Goal: Task Accomplishment & Management: Use online tool/utility

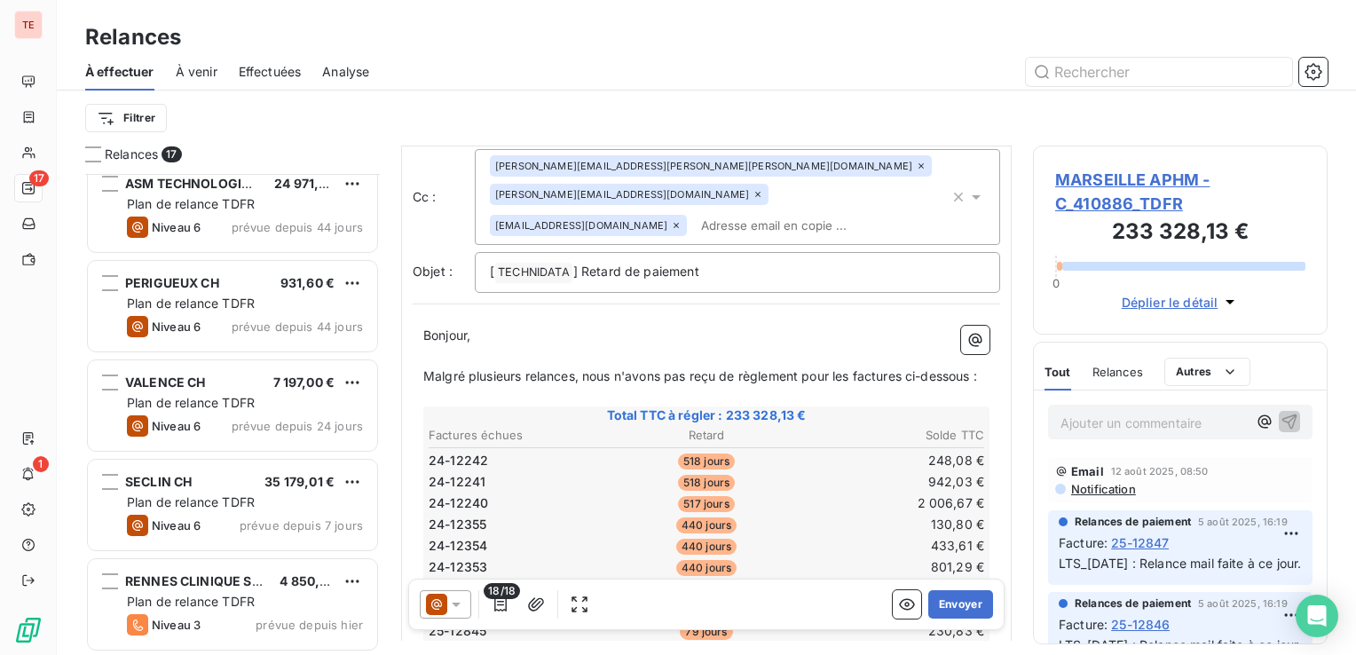
scroll to position [444, 0]
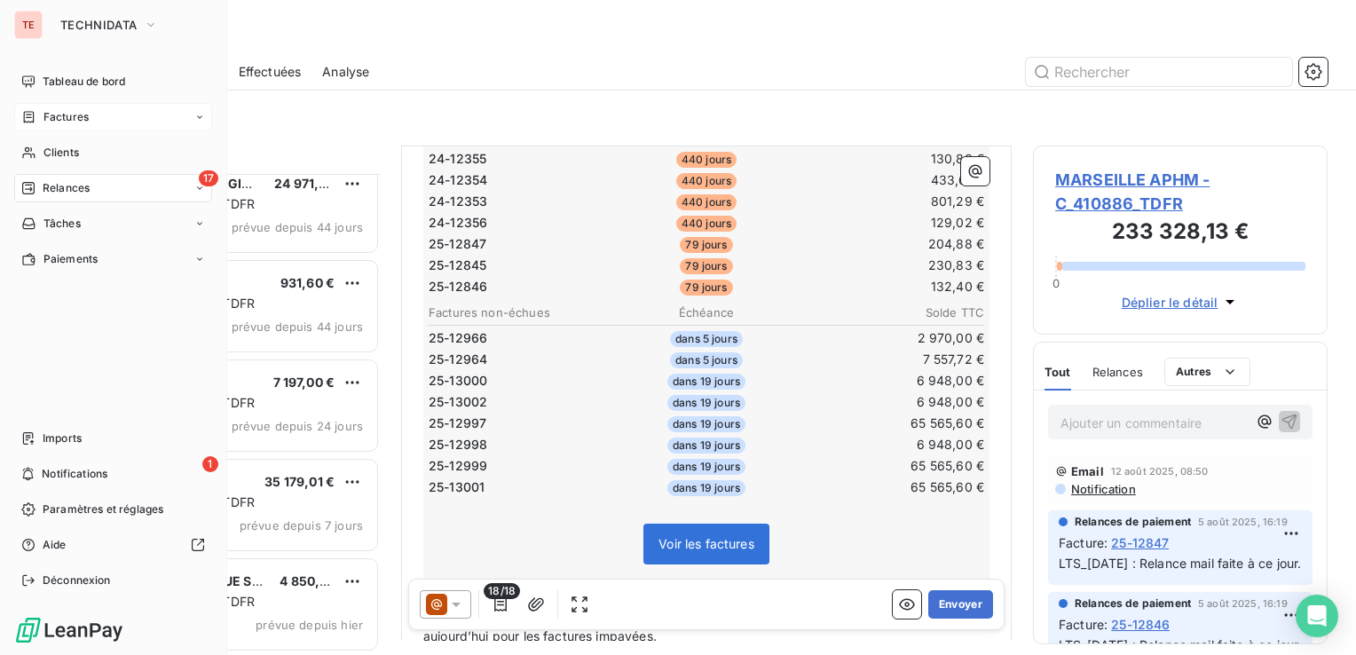
click at [42, 115] on div "Factures" at bounding box center [54, 117] width 67 height 16
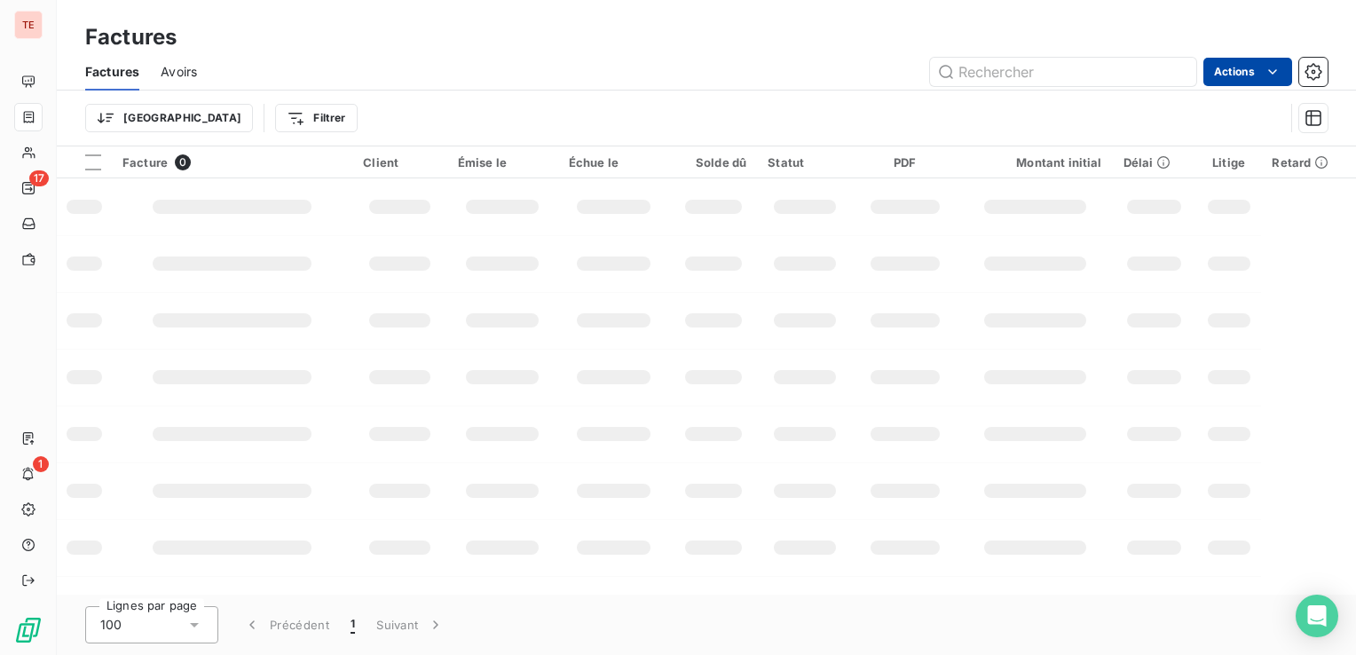
click at [1285, 69] on html "TE 17 1 Factures Factures Avoirs Actions Trier Filtrer Facture 0 Client Émise l…" at bounding box center [678, 327] width 1356 height 655
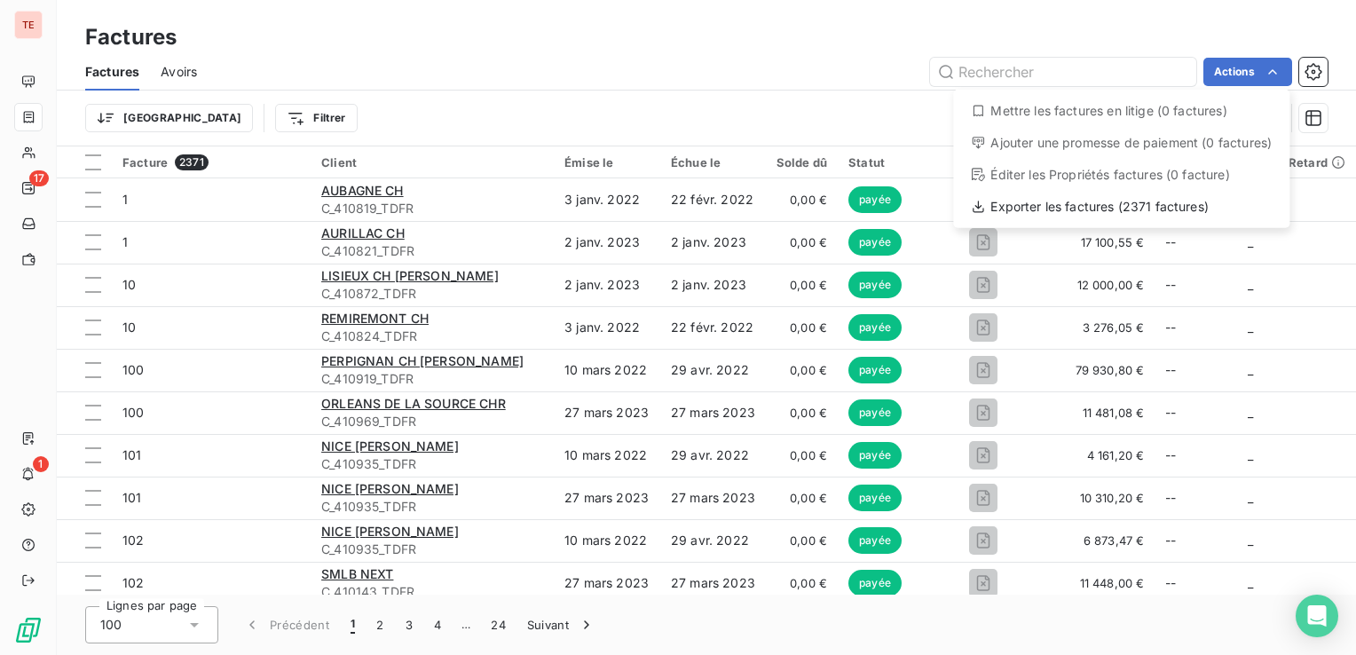
click at [291, 85] on html "TE 17 1 Factures Factures Avoirs Actions Mettre les factures en litige (0 factu…" at bounding box center [678, 327] width 1356 height 655
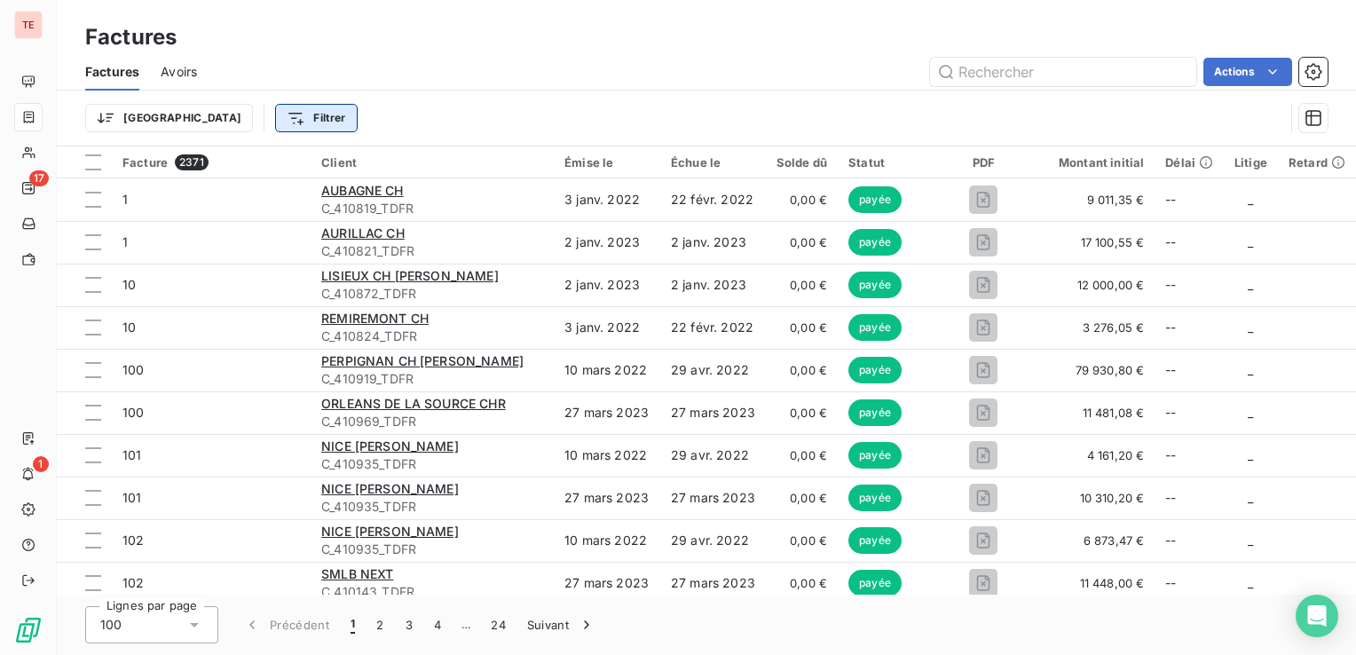
click at [200, 119] on html "TE 17 1 Factures Factures Avoirs Actions Trier Filtrer Facture 2371 Client Émis…" at bounding box center [678, 327] width 1356 height 655
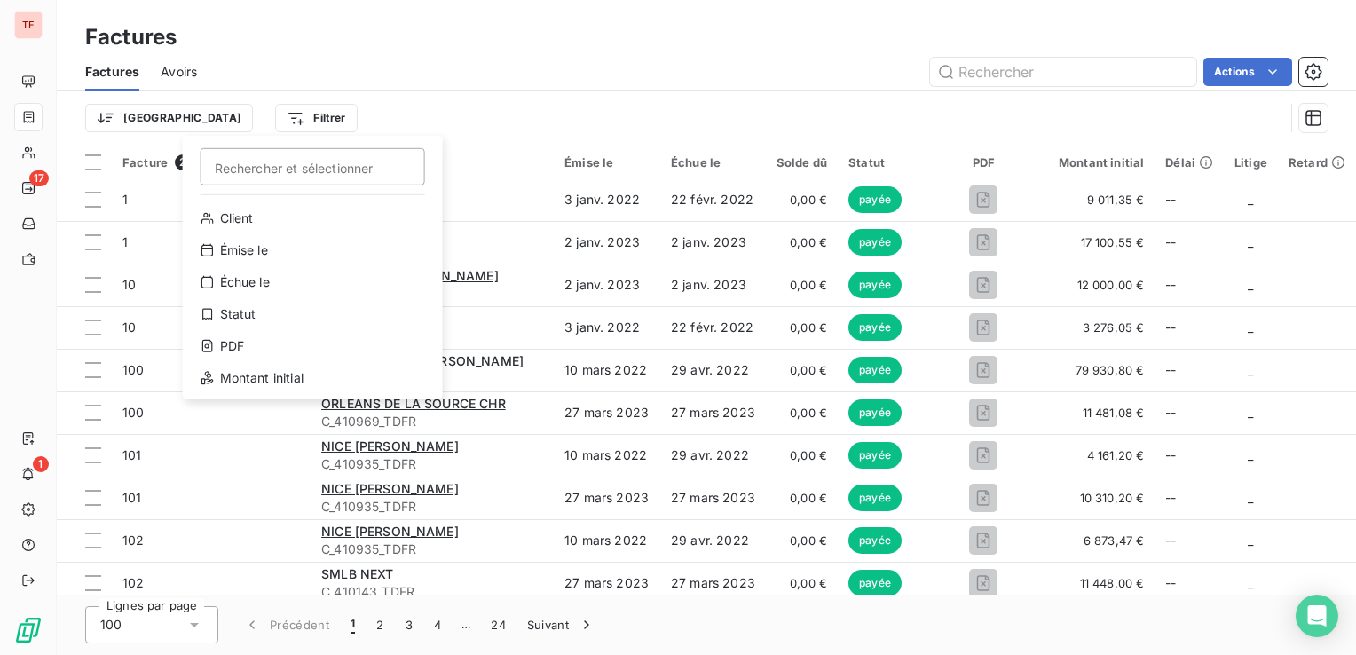
click at [137, 122] on html "TE 17 1 Factures Factures Avoirs Actions Trier Filtrer Rechercher et sélectionn…" at bounding box center [678, 327] width 1356 height 655
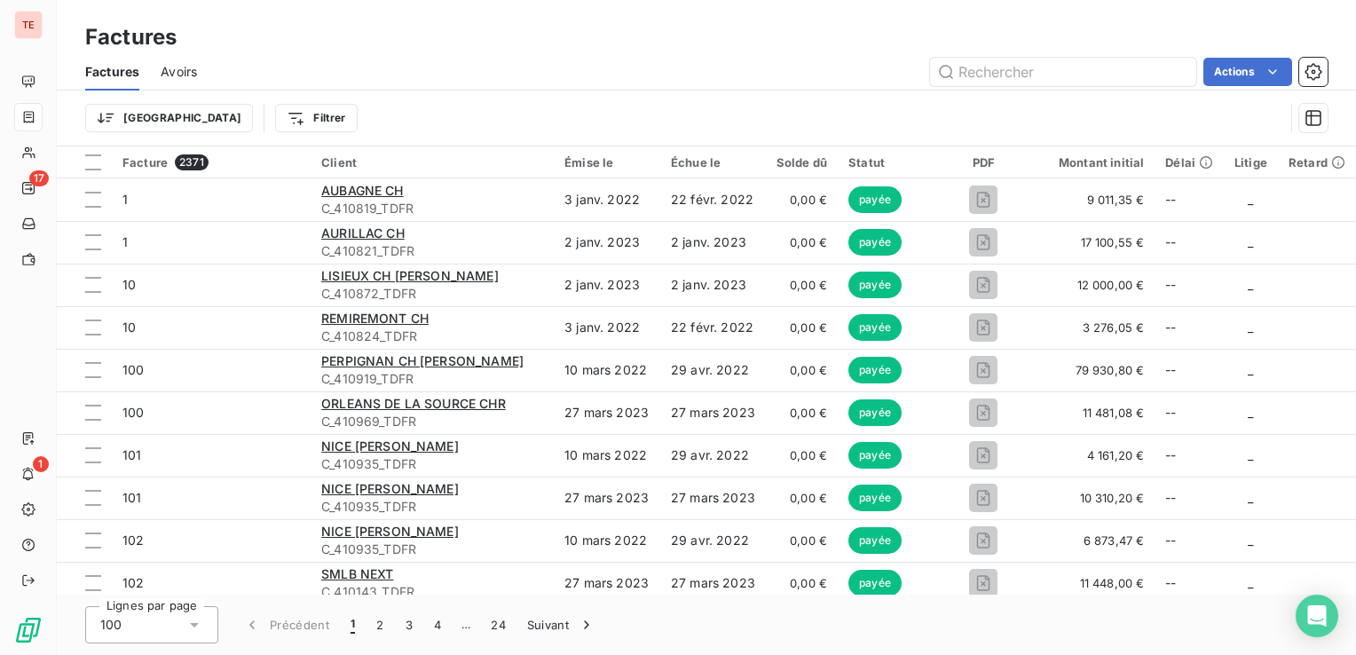
click at [137, 122] on html "TE 17 1 Factures Factures Avoirs Actions Trier Filtrer Facture 2371 Client Émis…" at bounding box center [678, 327] width 1356 height 655
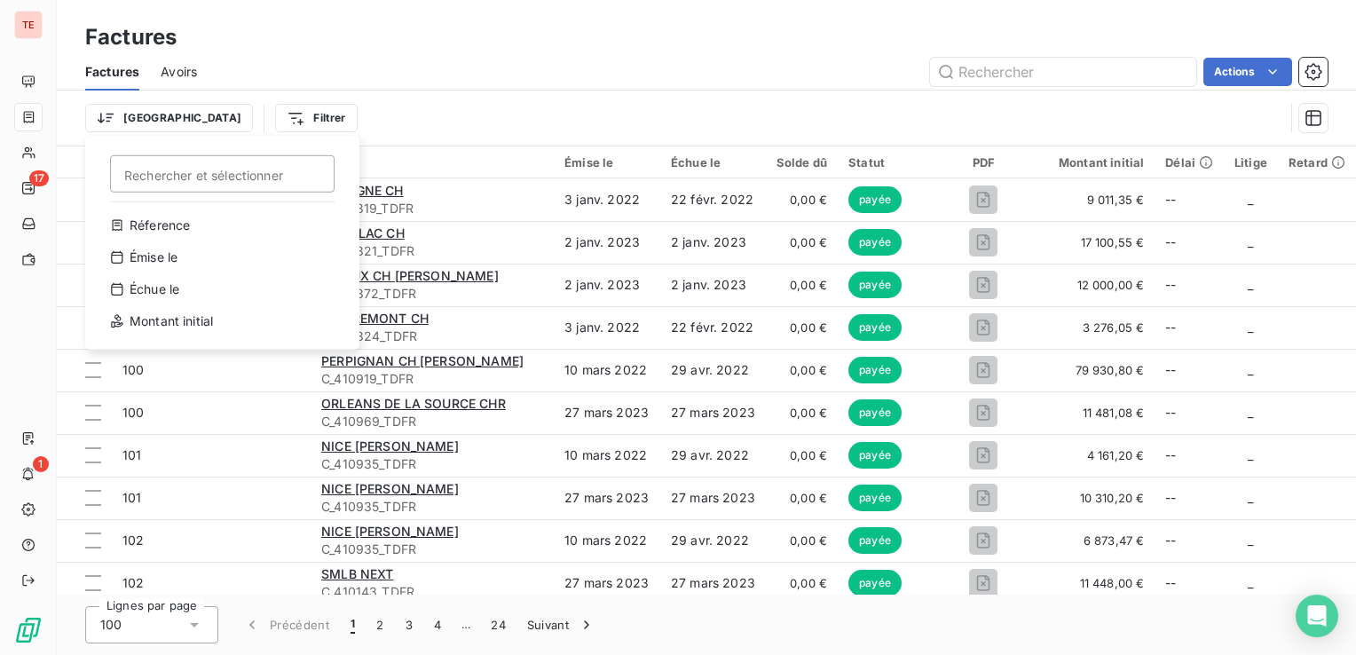
click at [199, 173] on input "Rechercher et sélectionner" at bounding box center [222, 173] width 225 height 37
click at [315, 105] on html "TE 17 1 Factures Factures Avoirs Actions Trier Rechercher et sélectionner Réfer…" at bounding box center [678, 327] width 1356 height 655
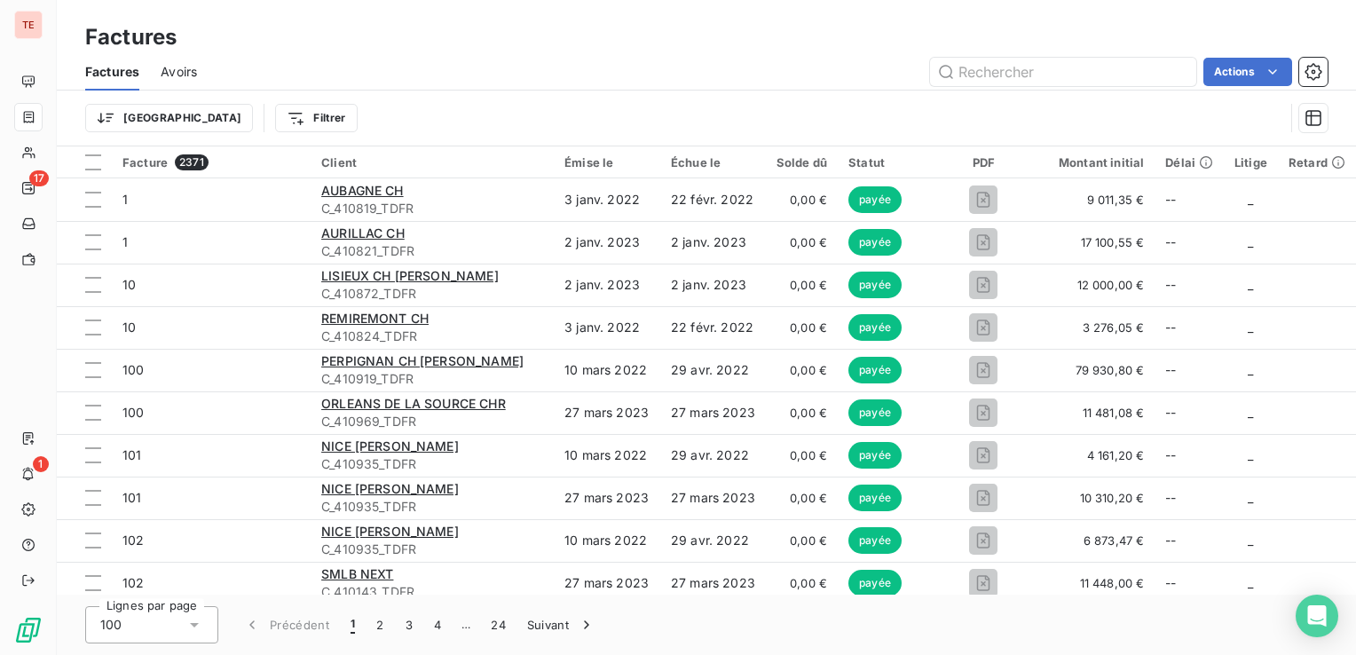
click at [264, 119] on html "TE 17 1 Factures Factures Avoirs Actions Trier Filtrer Facture 2371 Client Émis…" at bounding box center [678, 327] width 1356 height 655
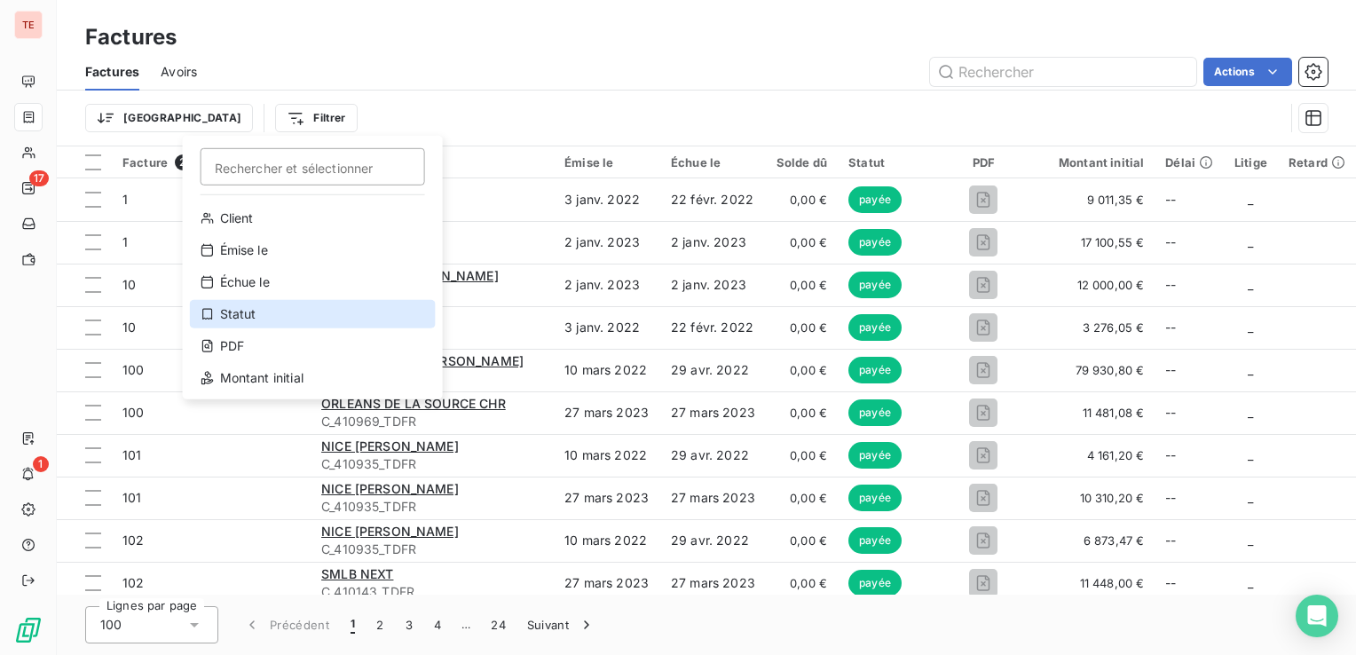
click at [298, 314] on div "Statut" at bounding box center [313, 314] width 246 height 28
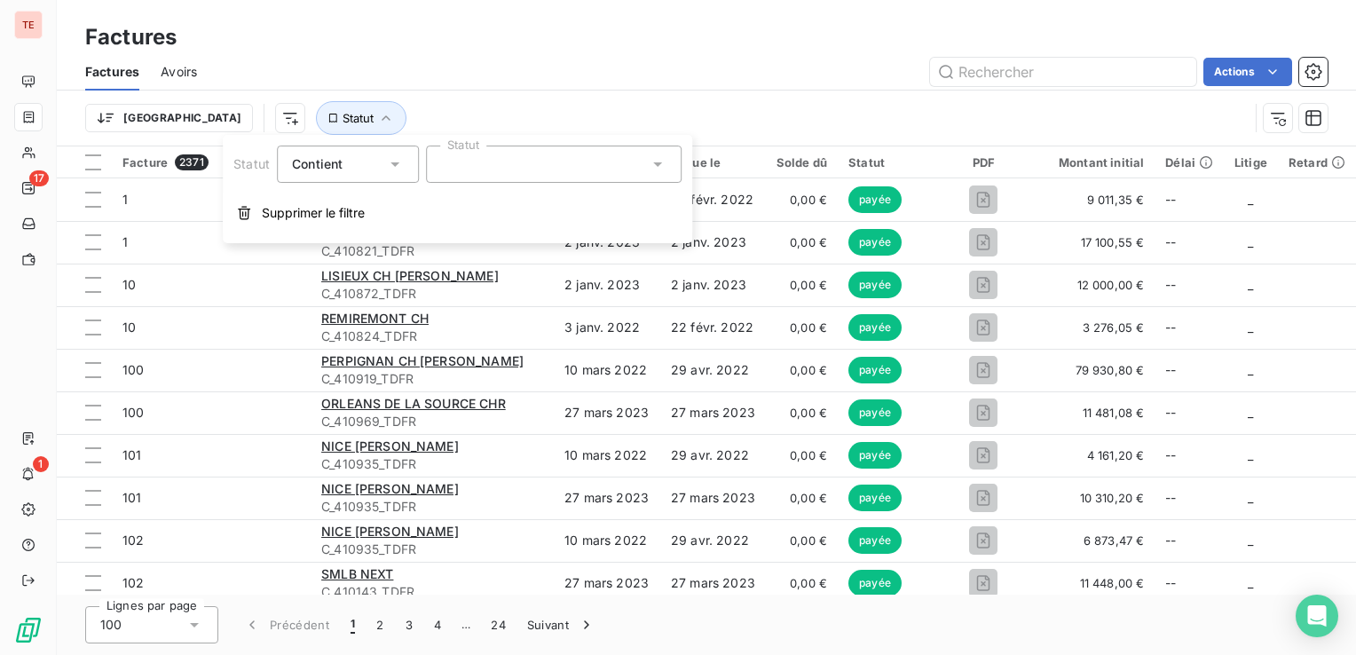
click at [410, 161] on div "Contient" at bounding box center [348, 164] width 142 height 37
click at [416, 170] on div "Contient" at bounding box center [348, 164] width 142 height 37
click at [458, 158] on div at bounding box center [554, 164] width 256 height 37
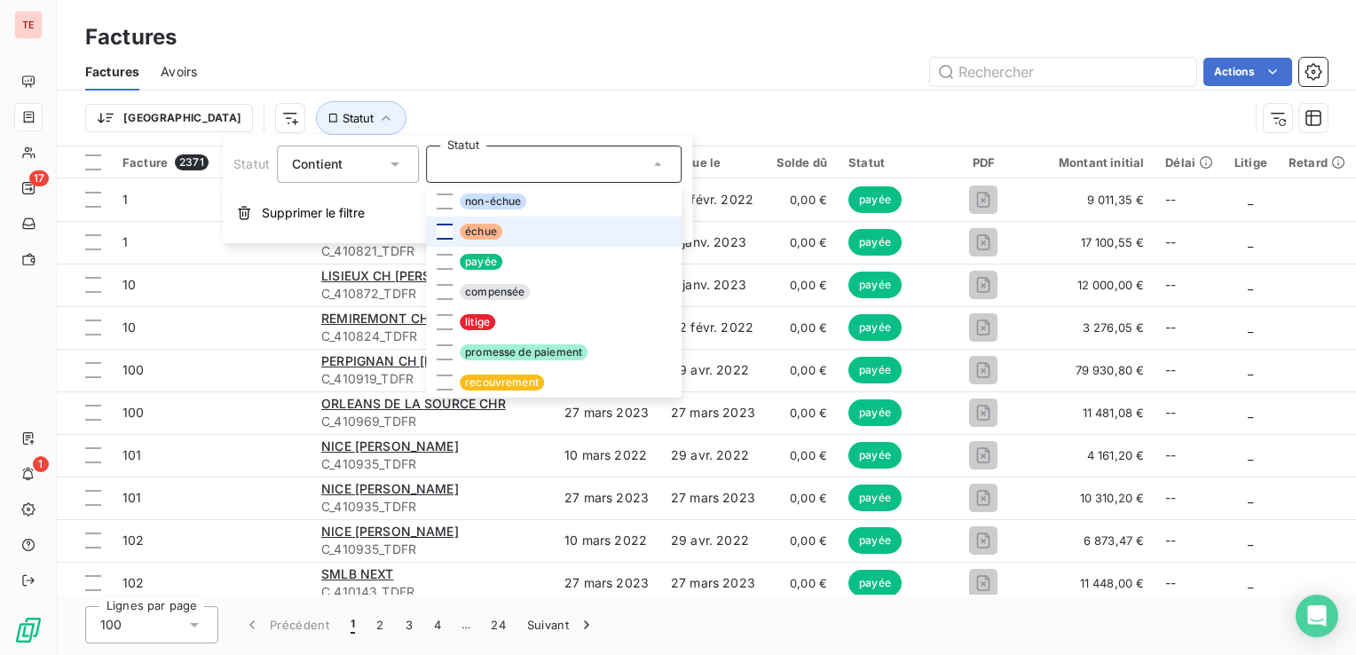
click at [450, 229] on div at bounding box center [445, 232] width 16 height 16
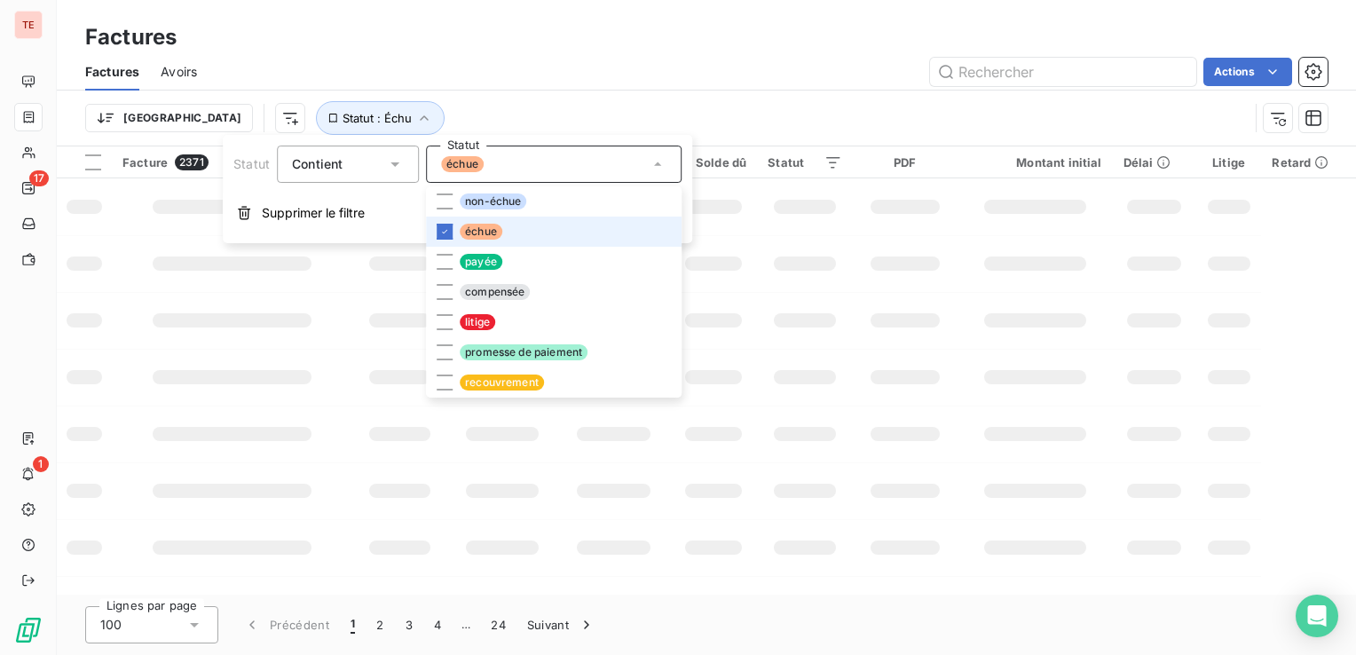
click at [728, 101] on div "Trier Statut : Échu" at bounding box center [666, 118] width 1163 height 34
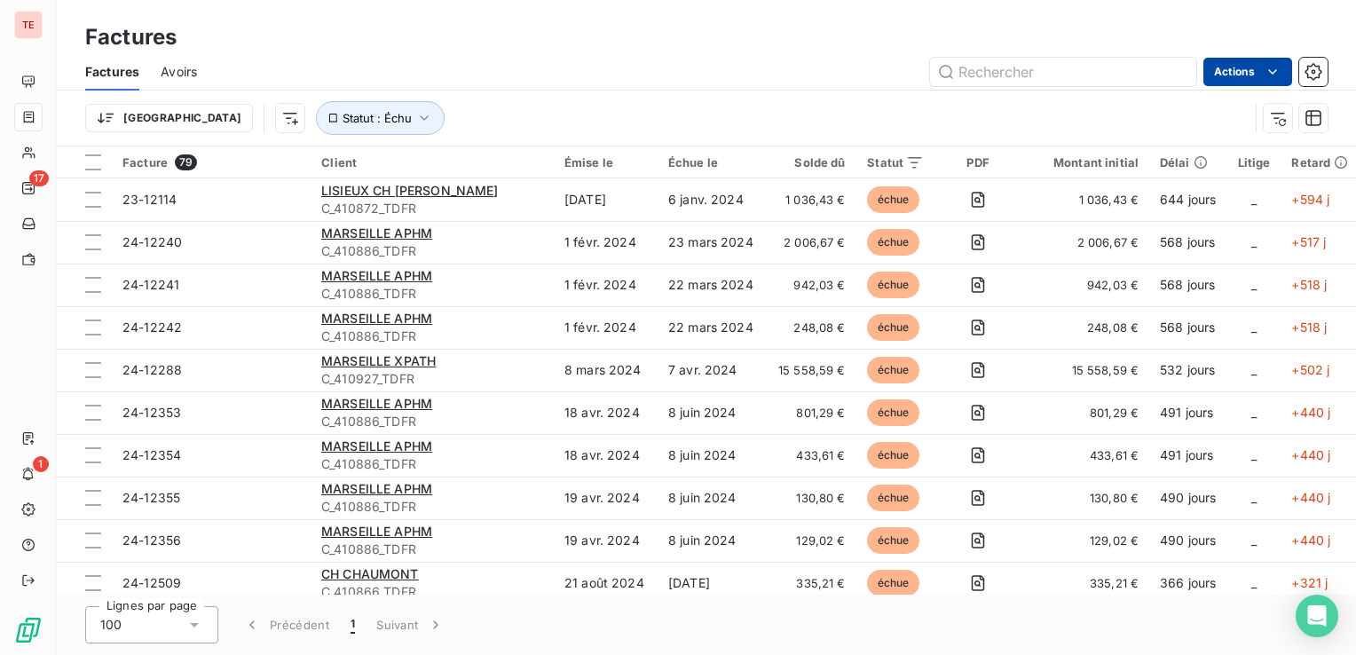
click at [1263, 80] on html "TE 17 1 Factures Factures Avoirs Actions Trier Statut : Échu Facture 79 Client …" at bounding box center [678, 327] width 1356 height 655
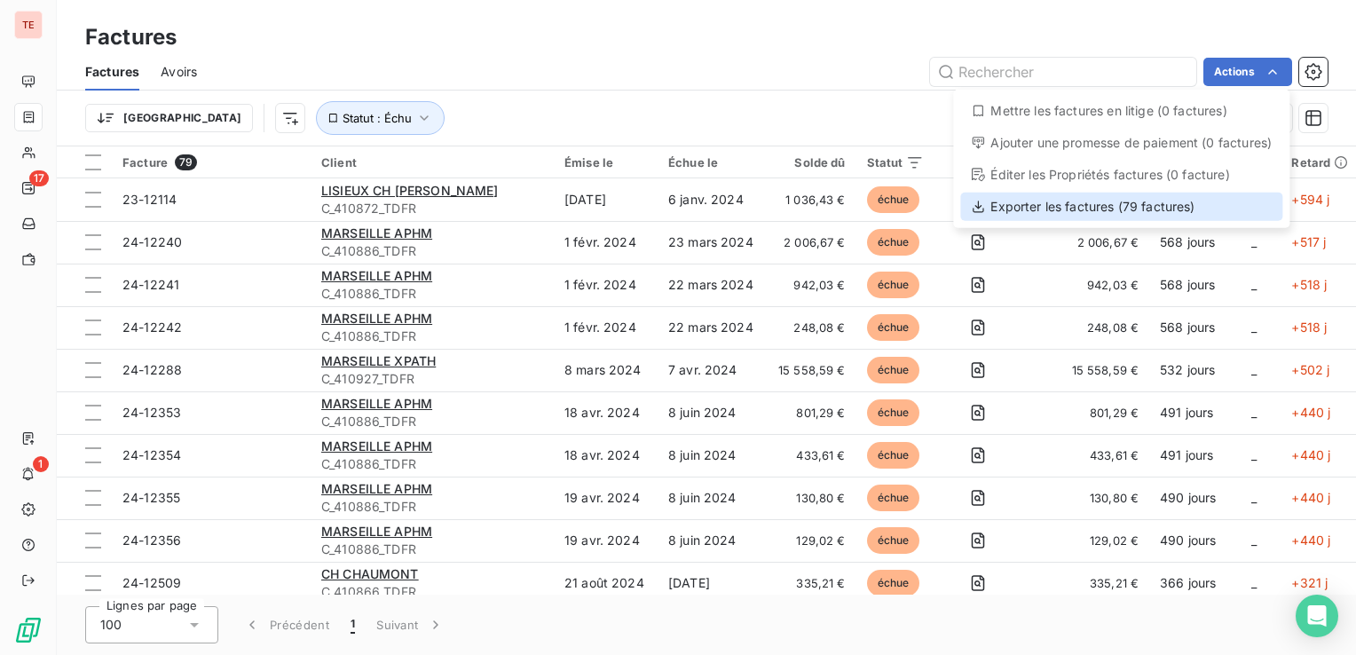
click at [1118, 208] on div "Exporter les factures (79 factures)" at bounding box center [1121, 207] width 322 height 28
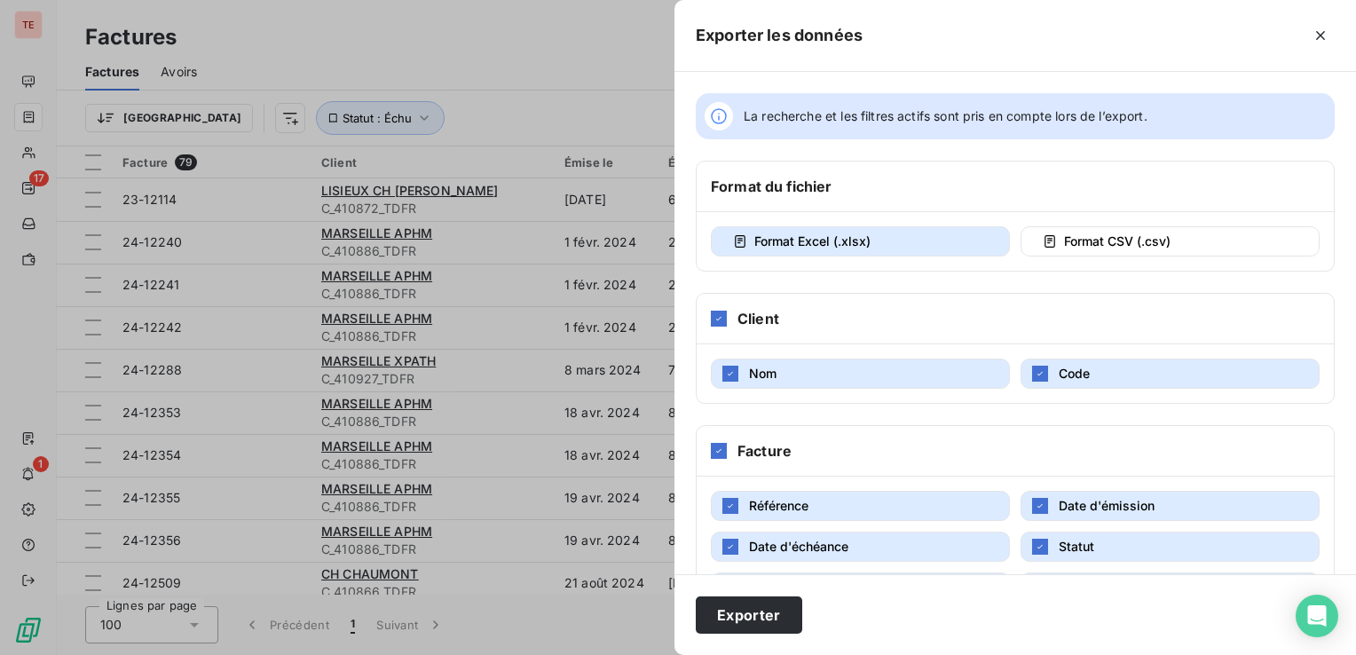
scroll to position [272, 0]
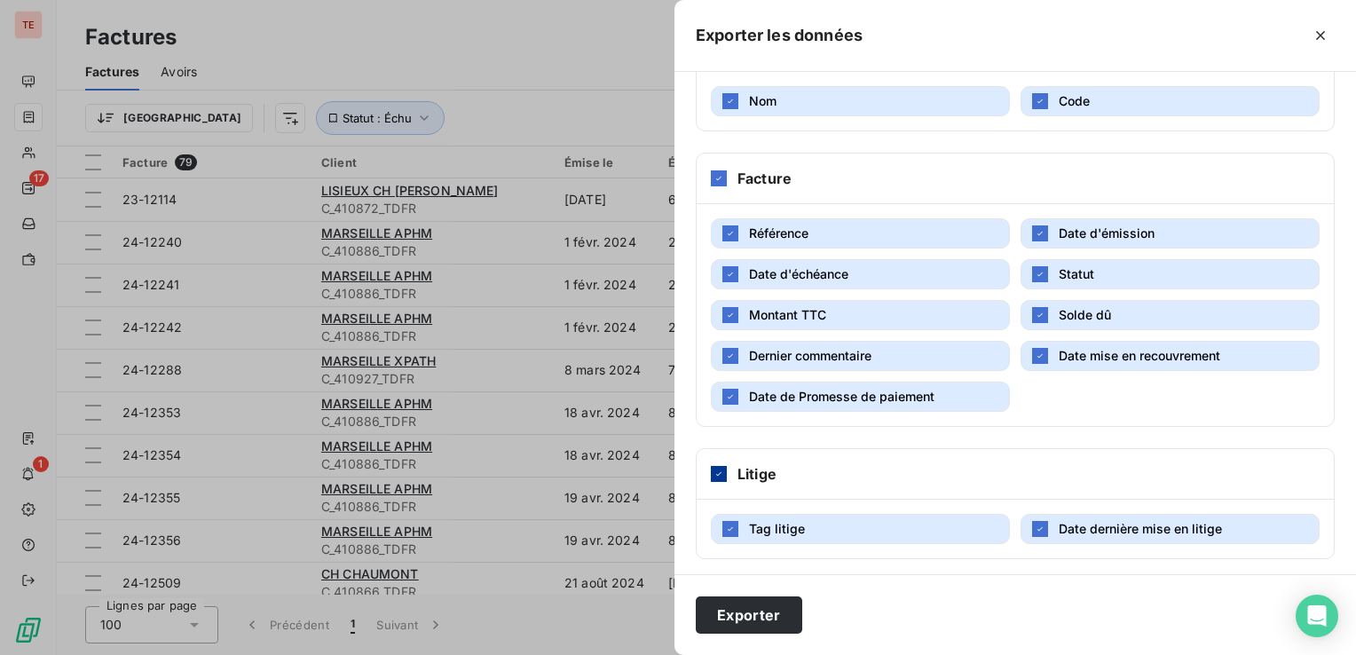
click at [724, 470] on div at bounding box center [719, 474] width 16 height 16
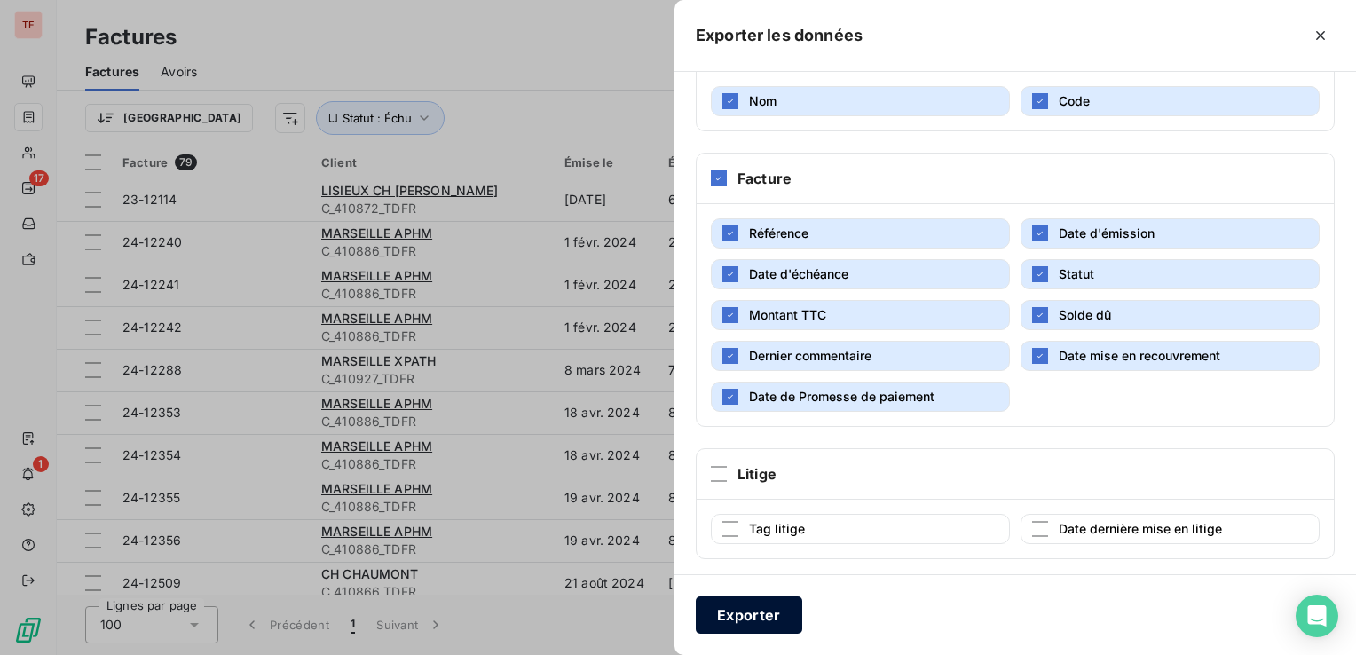
click at [745, 605] on button "Exporter" at bounding box center [749, 614] width 106 height 37
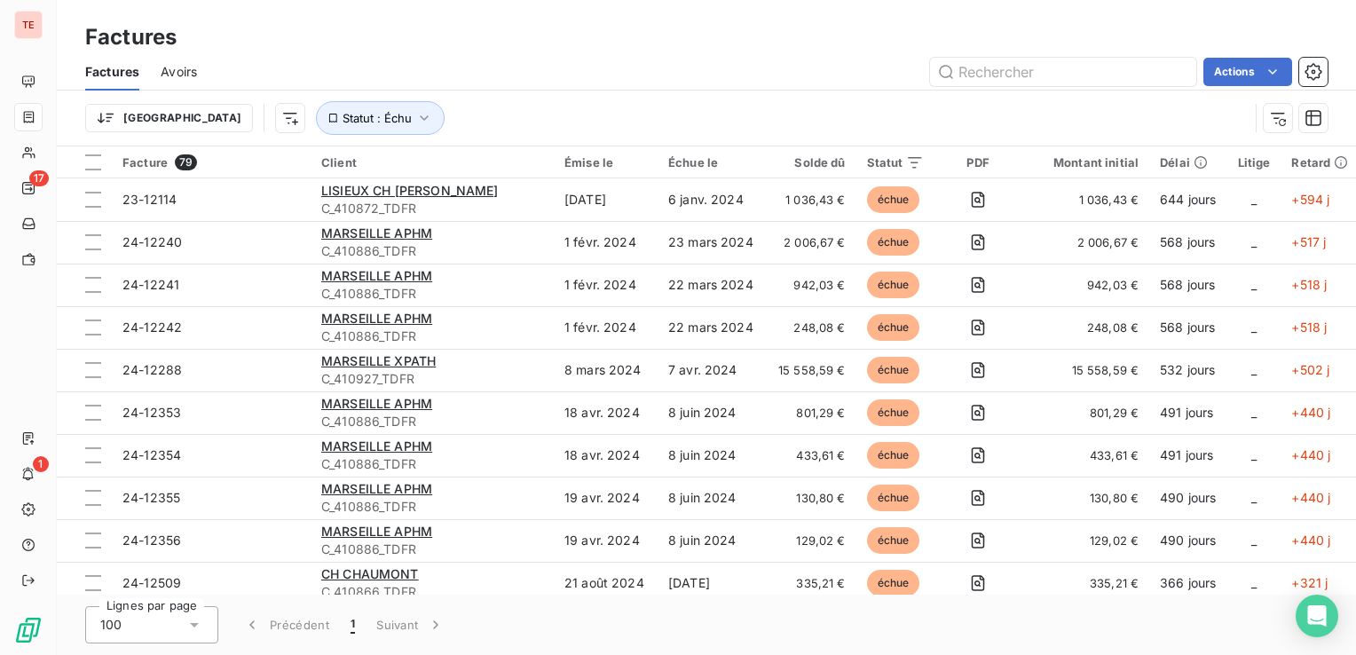
click at [476, 66] on div "Actions" at bounding box center [772, 72] width 1109 height 28
click at [692, 91] on div "Trier Statut : Échu" at bounding box center [706, 118] width 1242 height 55
click at [693, 90] on div "Factures Avoirs Actions" at bounding box center [706, 71] width 1299 height 37
click at [691, 91] on div "Trier Statut : Échu" at bounding box center [706, 118] width 1242 height 55
